Goal: Navigation & Orientation: Find specific page/section

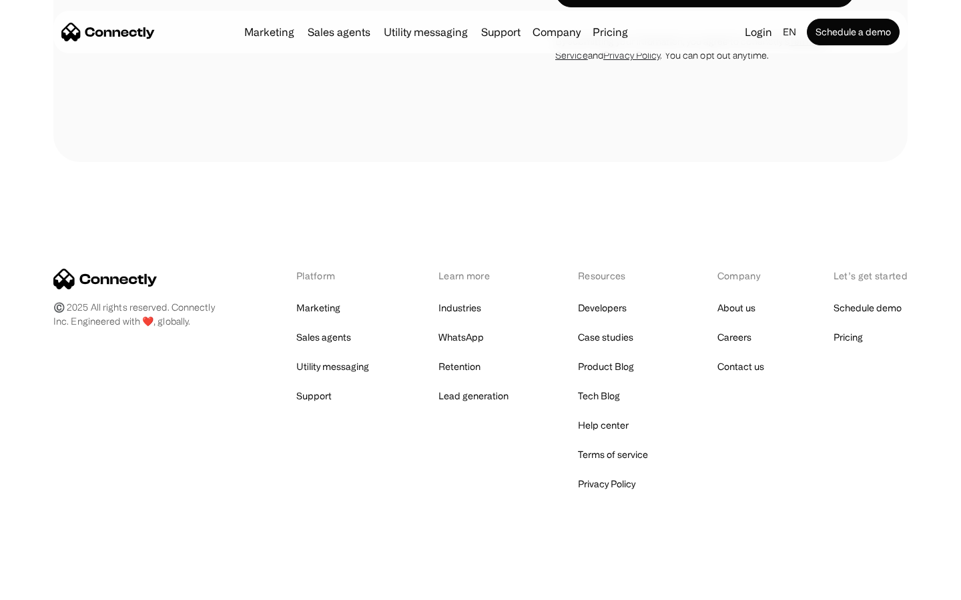
scroll to position [2524, 0]
